Goal: Task Accomplishment & Management: Manage account settings

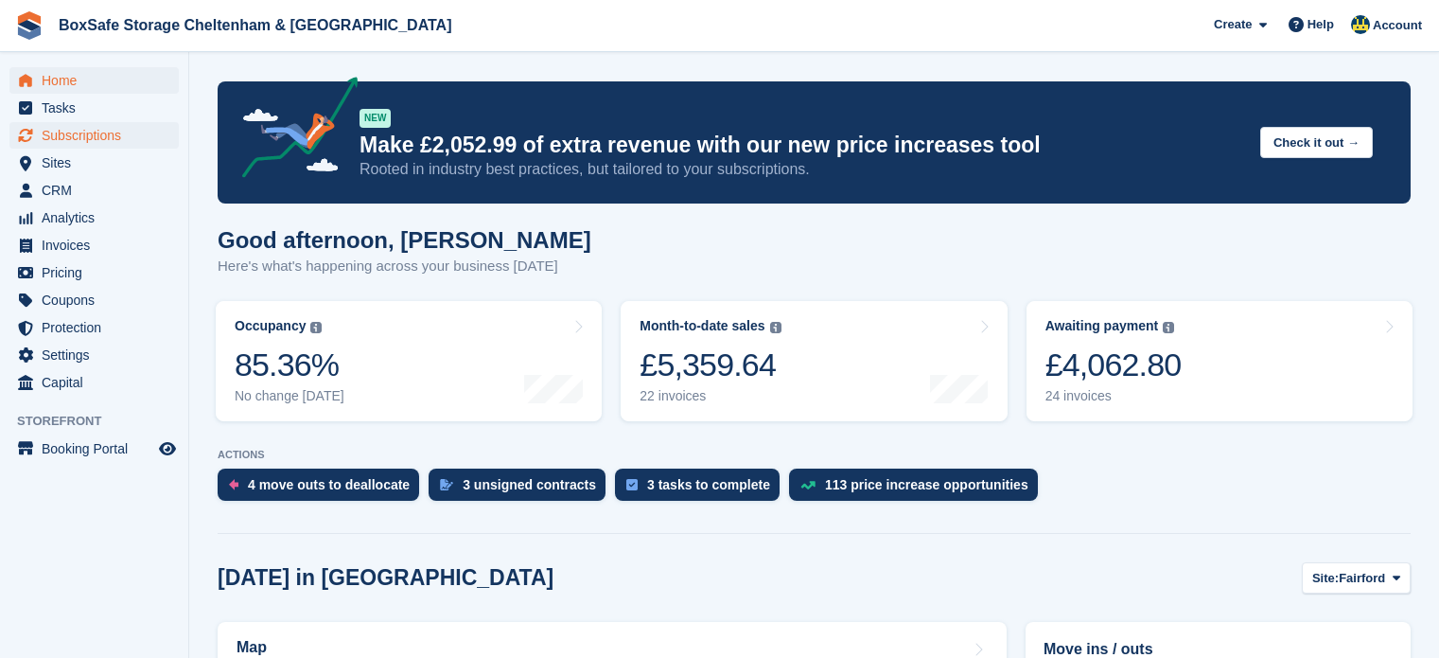
scroll to position [514, 0]
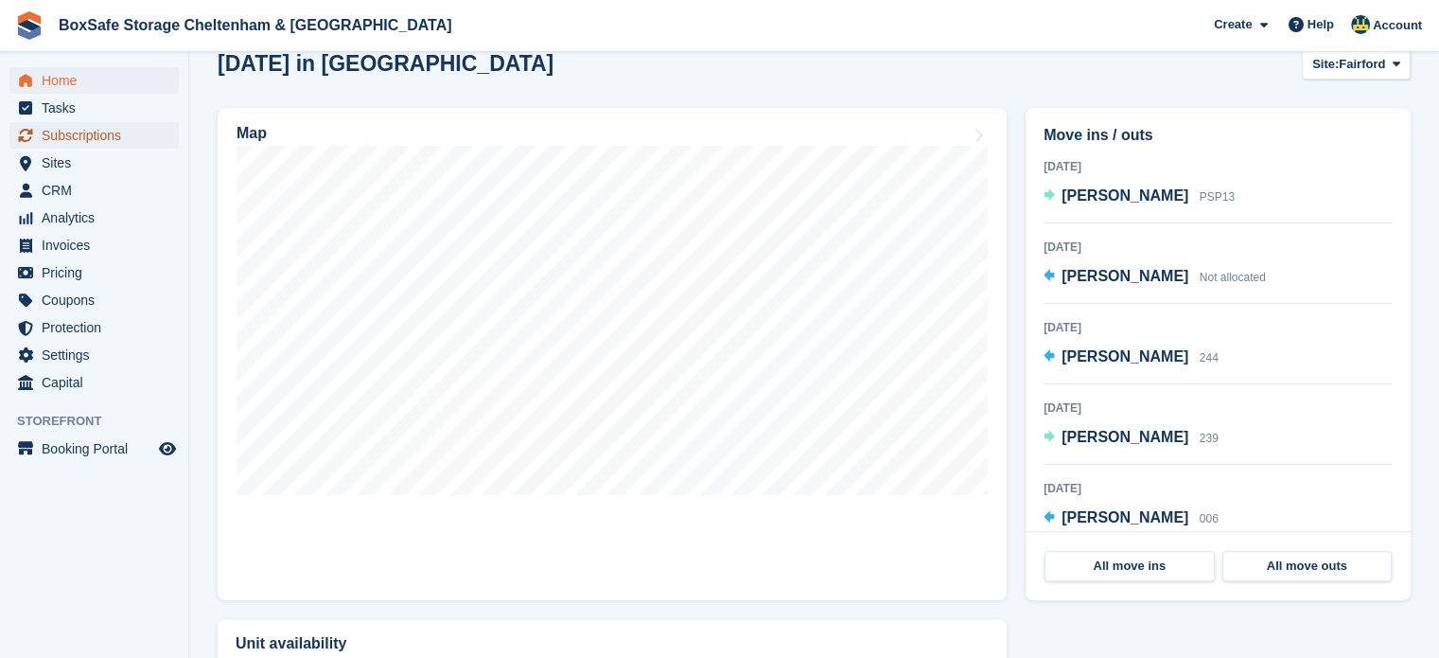
click at [132, 128] on span "Subscriptions" at bounding box center [99, 135] width 114 height 26
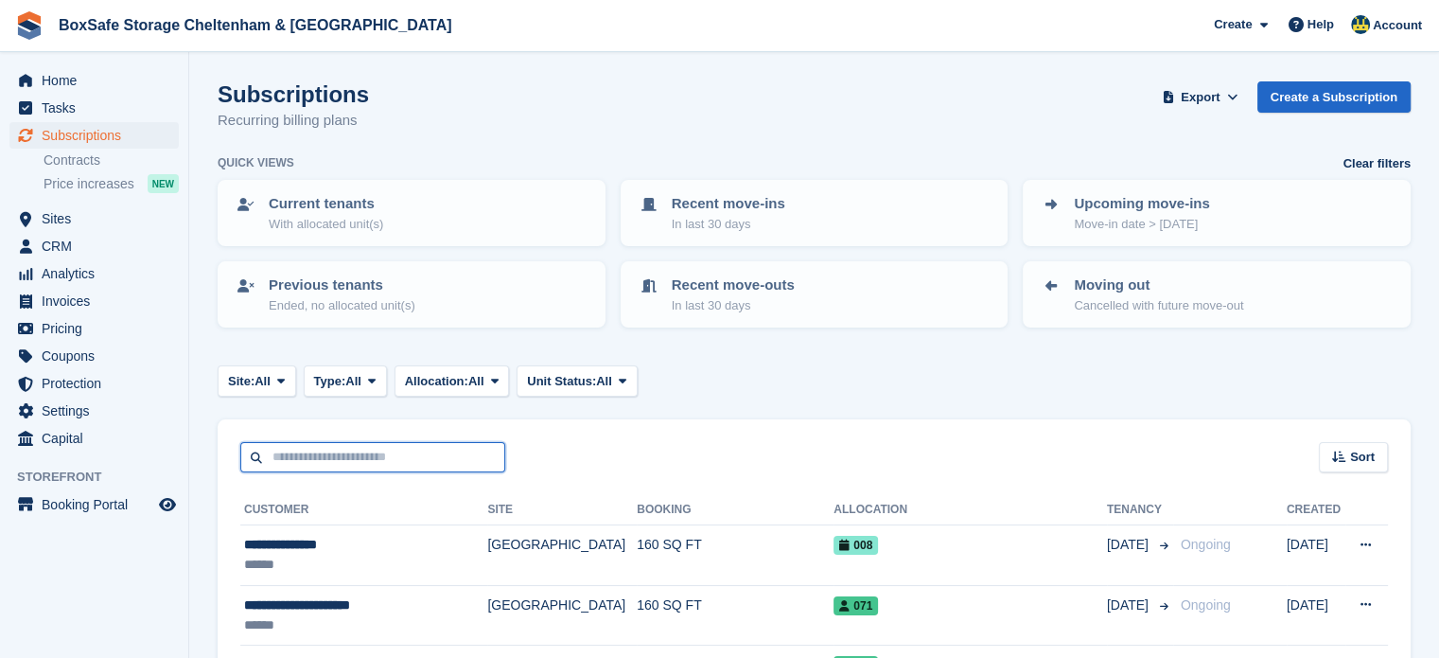
click at [290, 454] on input "text" at bounding box center [372, 457] width 265 height 31
type input "********"
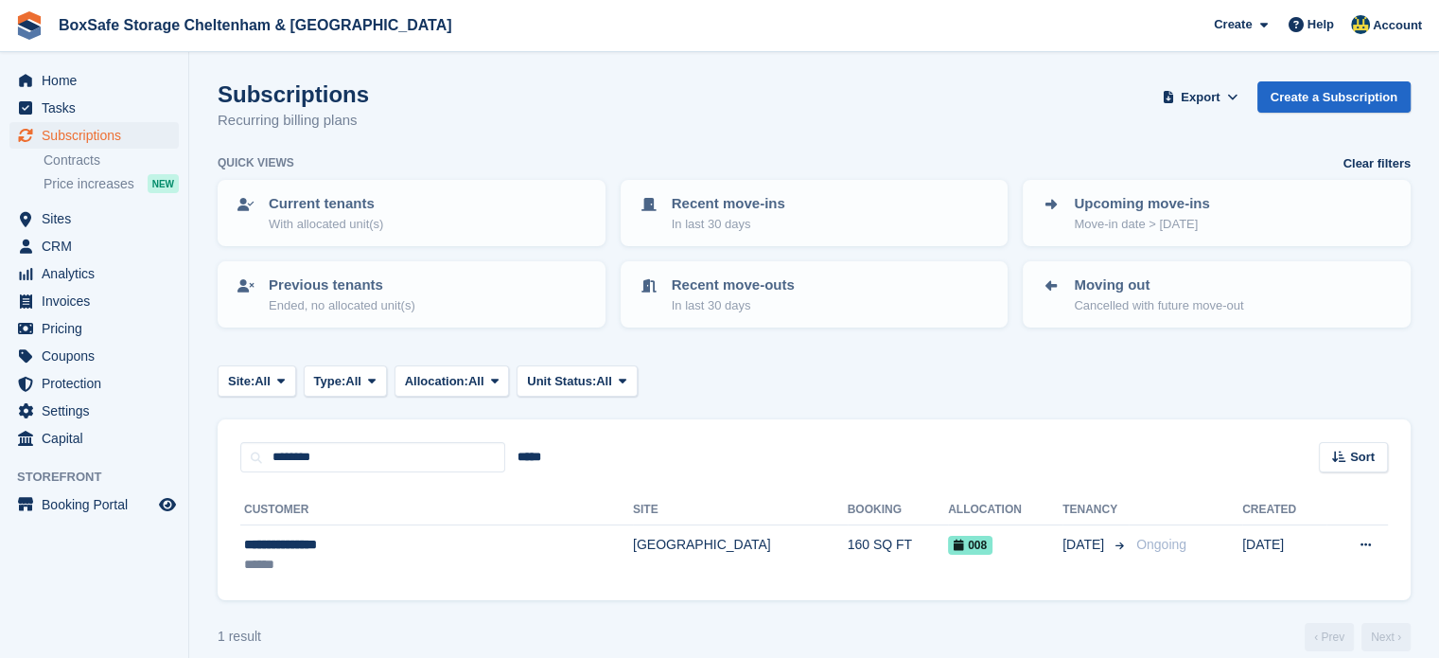
click at [639, 520] on th "Site" at bounding box center [740, 510] width 215 height 30
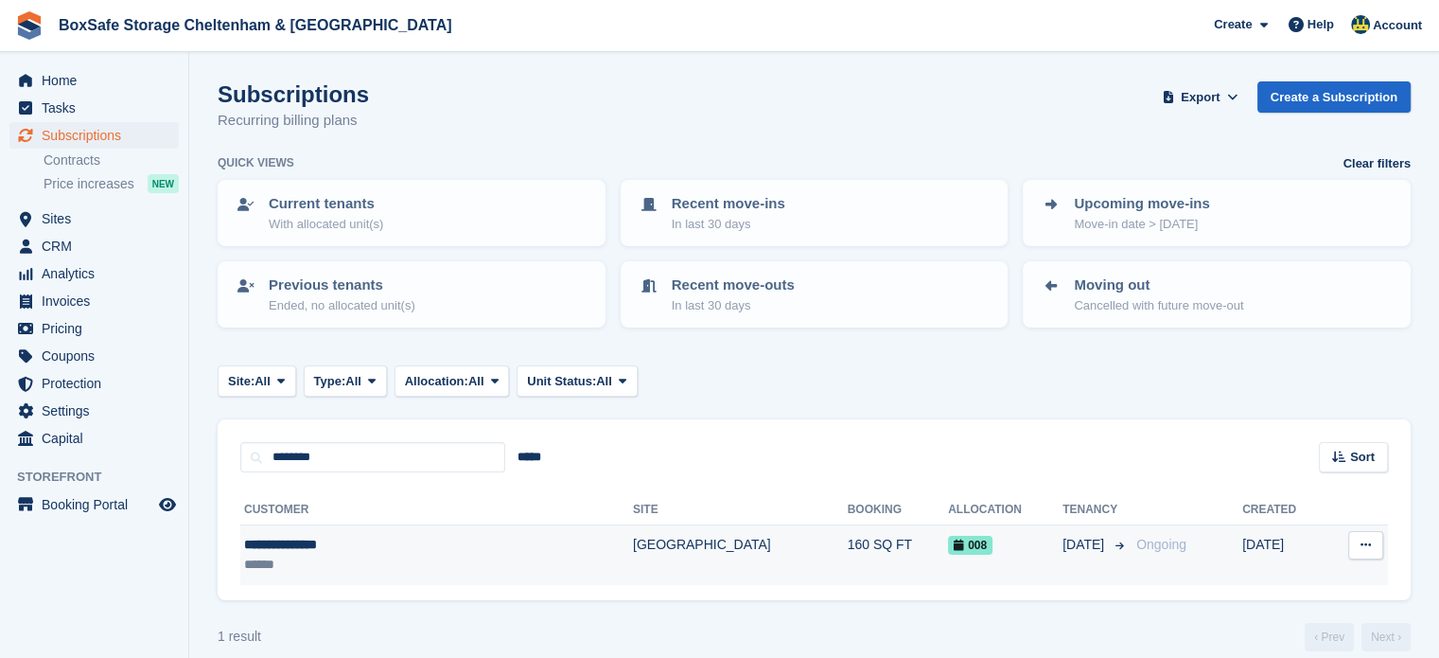
click at [848, 568] on td "160 SQ FT" at bounding box center [898, 555] width 100 height 60
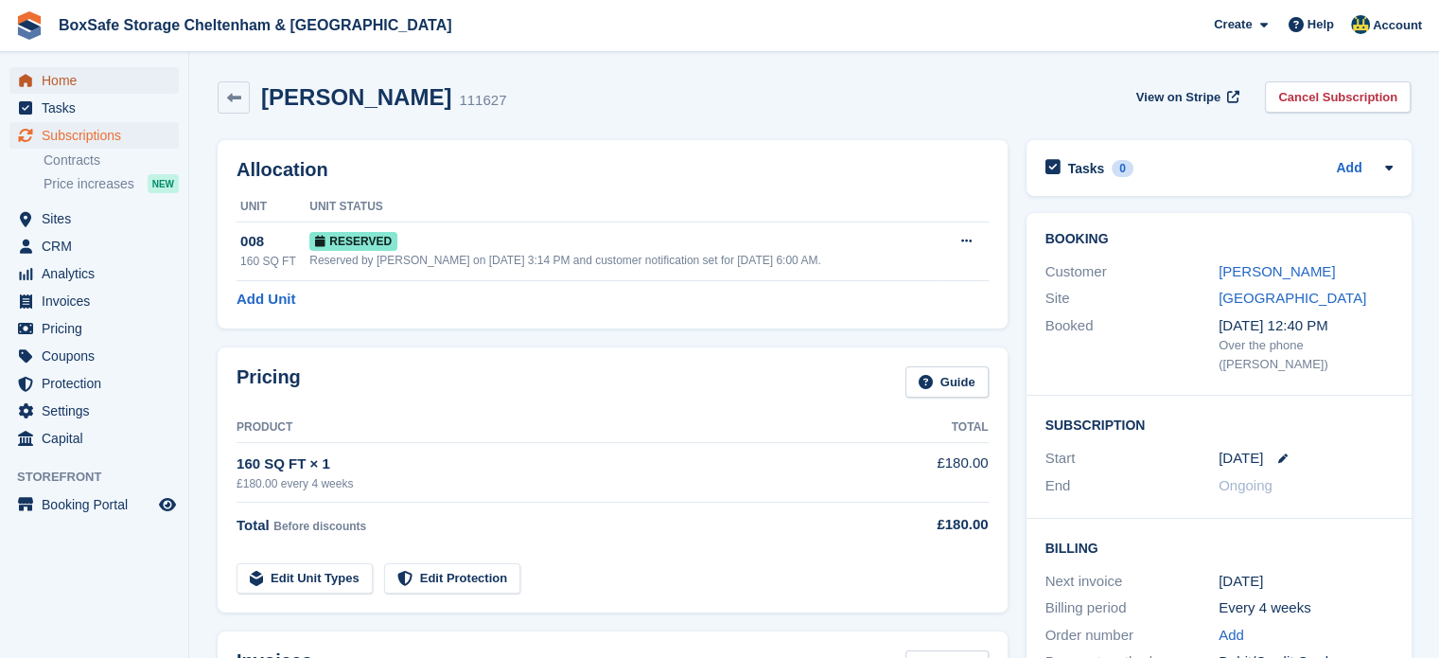
click at [91, 78] on span "Home" at bounding box center [99, 80] width 114 height 26
click at [108, 498] on span "Booking Portal" at bounding box center [99, 504] width 114 height 26
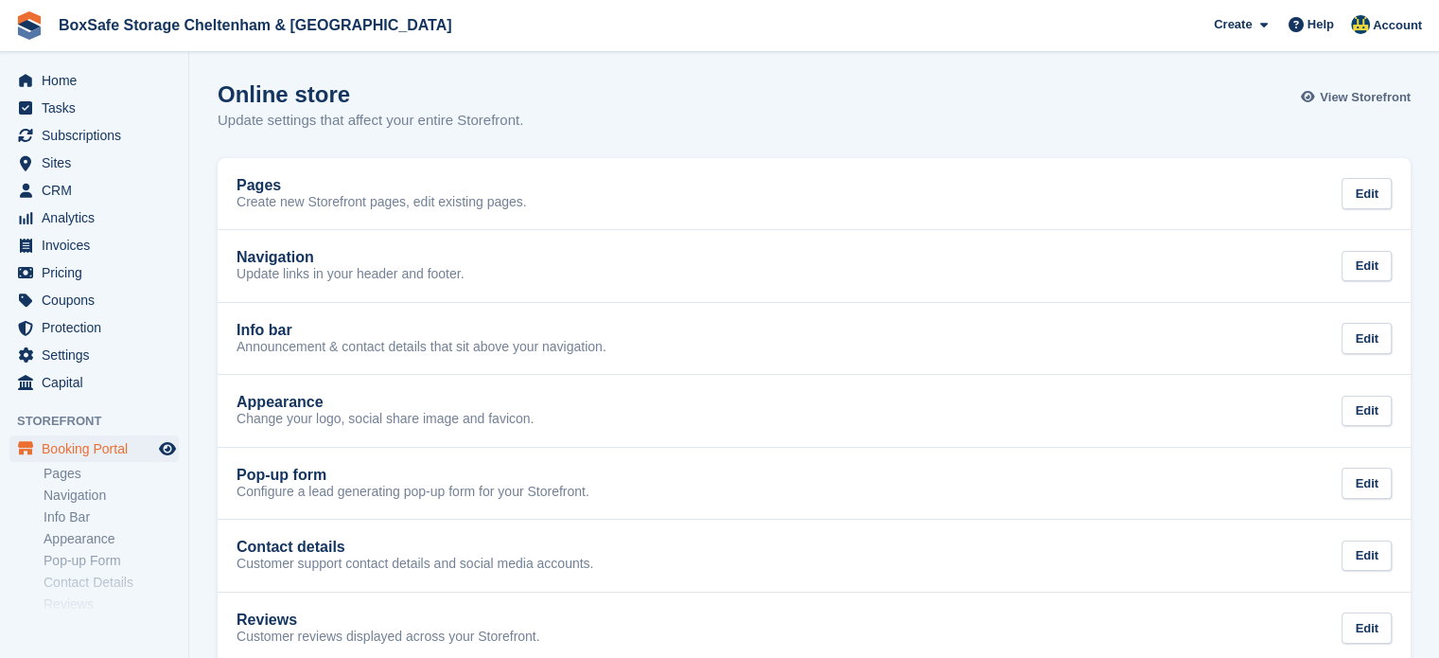
click at [1402, 97] on span "View Storefront" at bounding box center [1365, 97] width 91 height 19
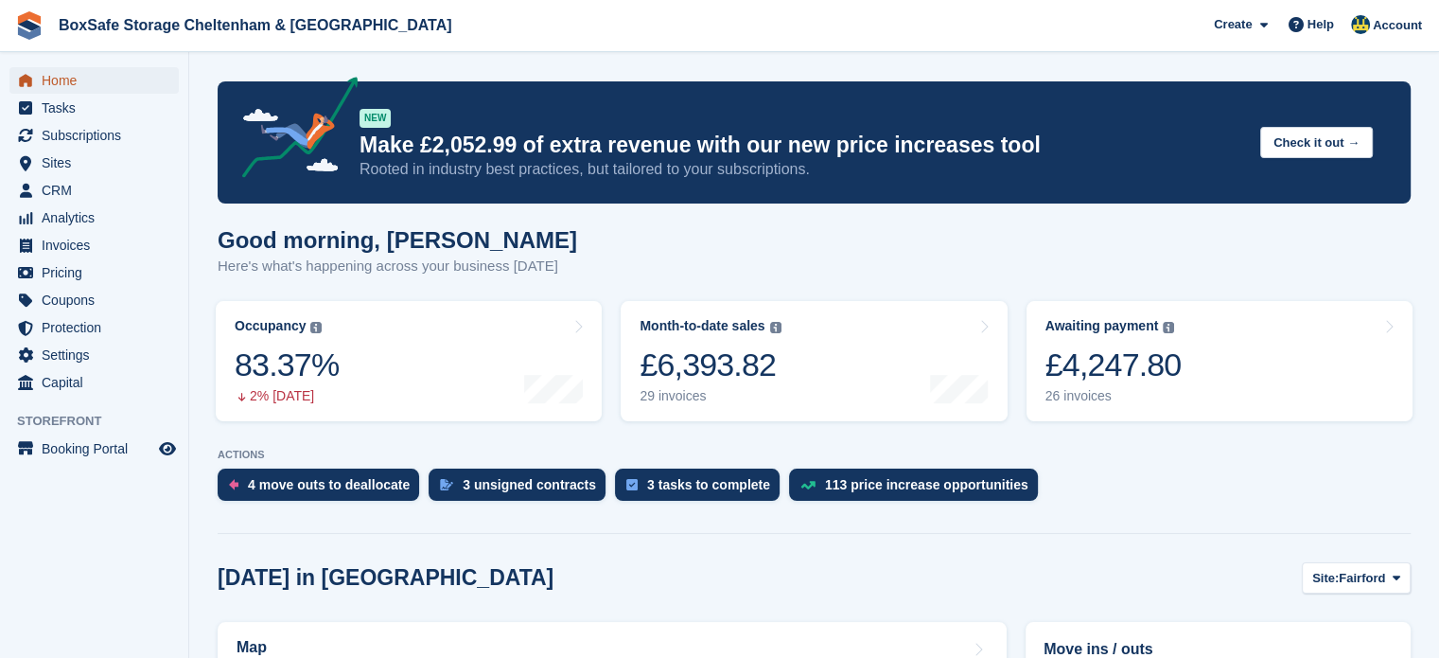
click at [91, 93] on span "Home" at bounding box center [99, 80] width 114 height 26
